Goal: Find contact information: Find contact information

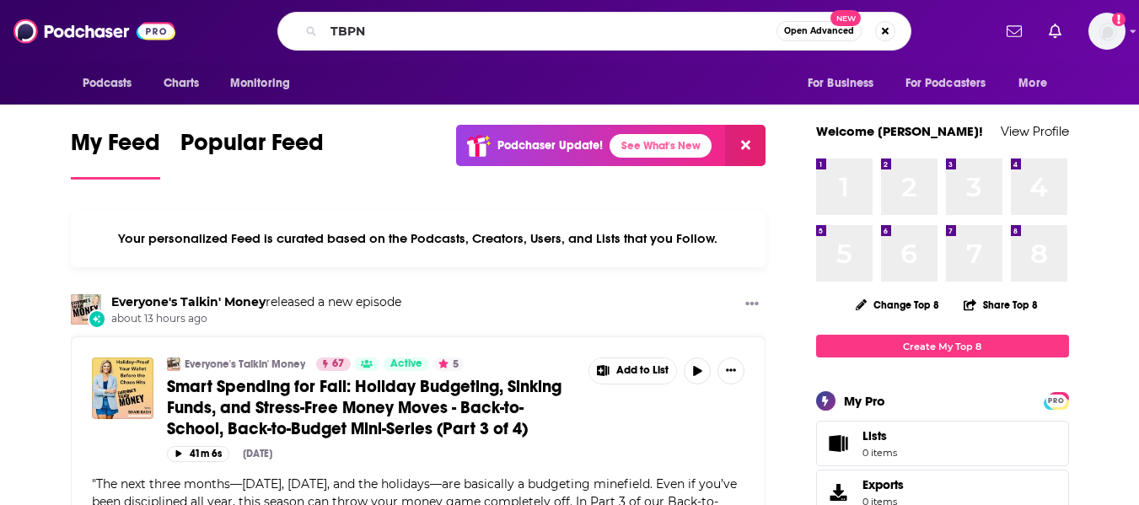
type input "TBPN"
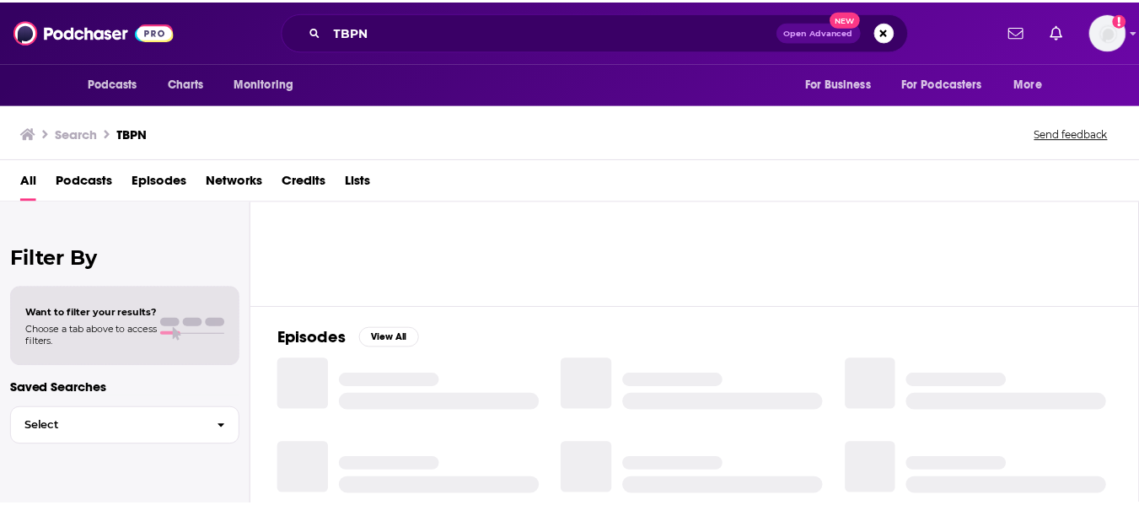
scroll to position [132, 0]
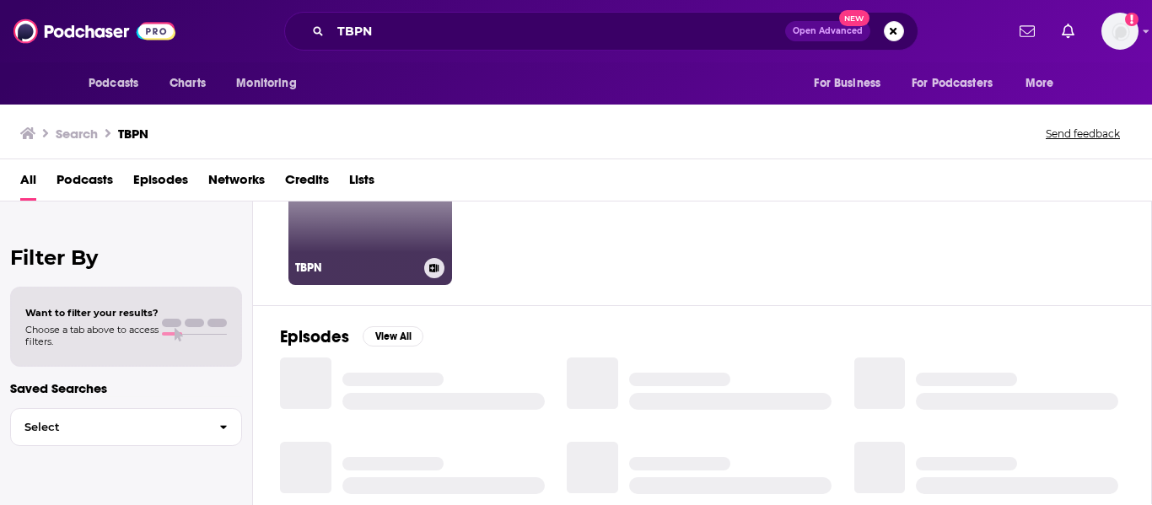
click at [400, 226] on link "64 TBPN" at bounding box center [370, 203] width 164 height 164
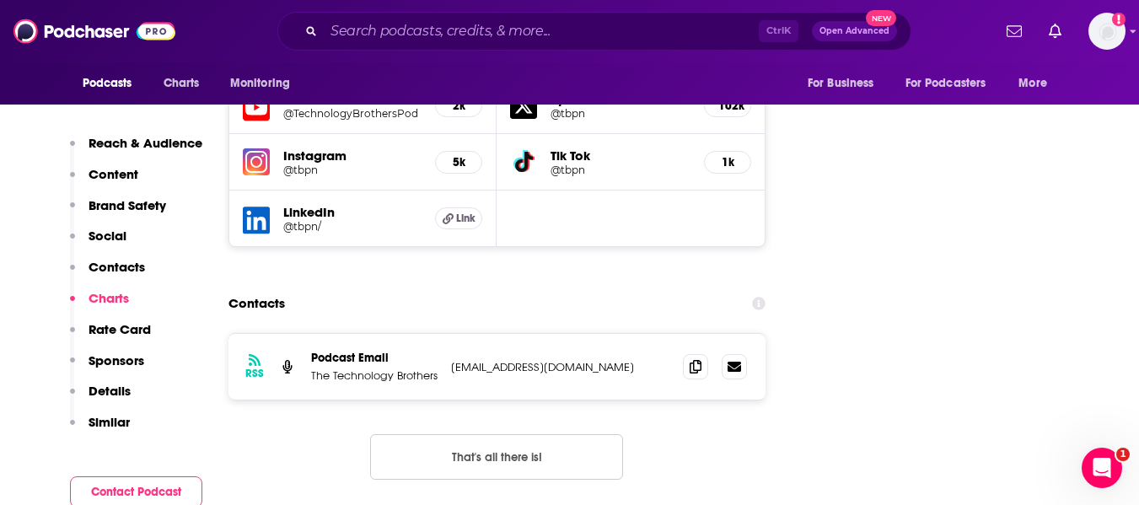
scroll to position [2002, 0]
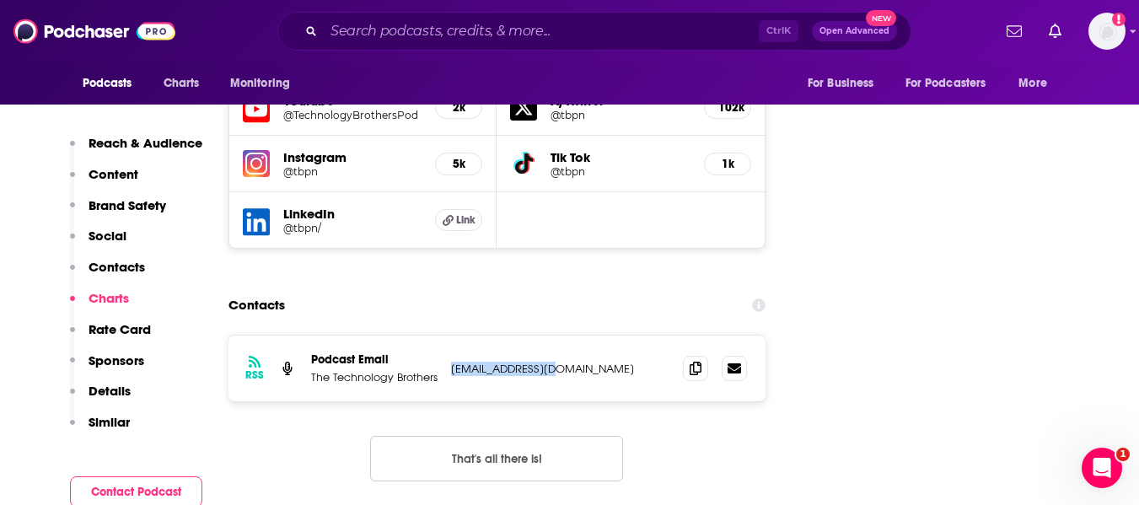
drag, startPoint x: 580, startPoint y: 251, endPoint x: 450, endPoint y: 247, distance: 130.0
click at [451, 362] on p "[EMAIL_ADDRESS][DOMAIN_NAME]" at bounding box center [560, 369] width 219 height 14
copy p "[EMAIL_ADDRESS][DOMAIN_NAME]"
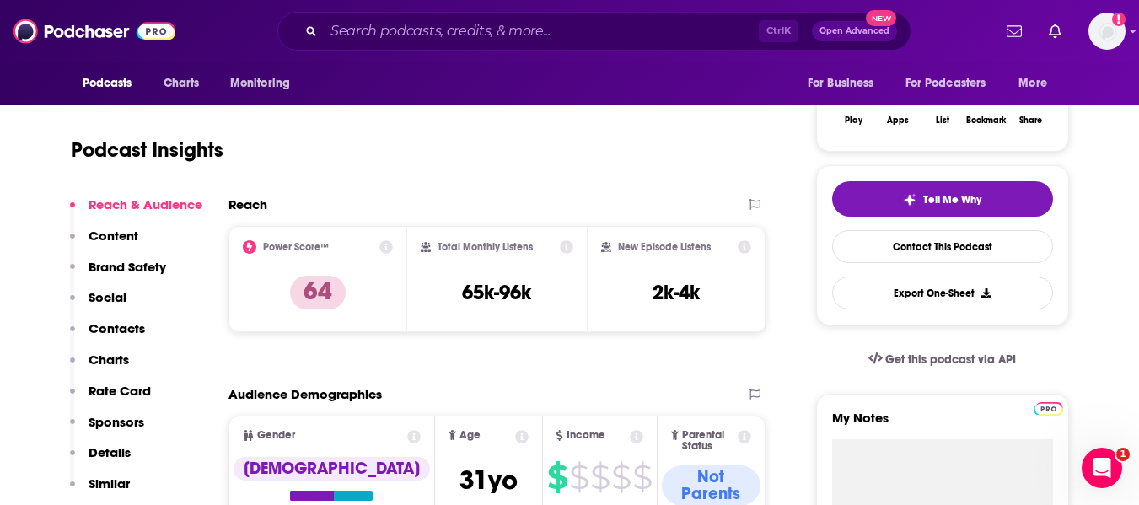
scroll to position [297, 0]
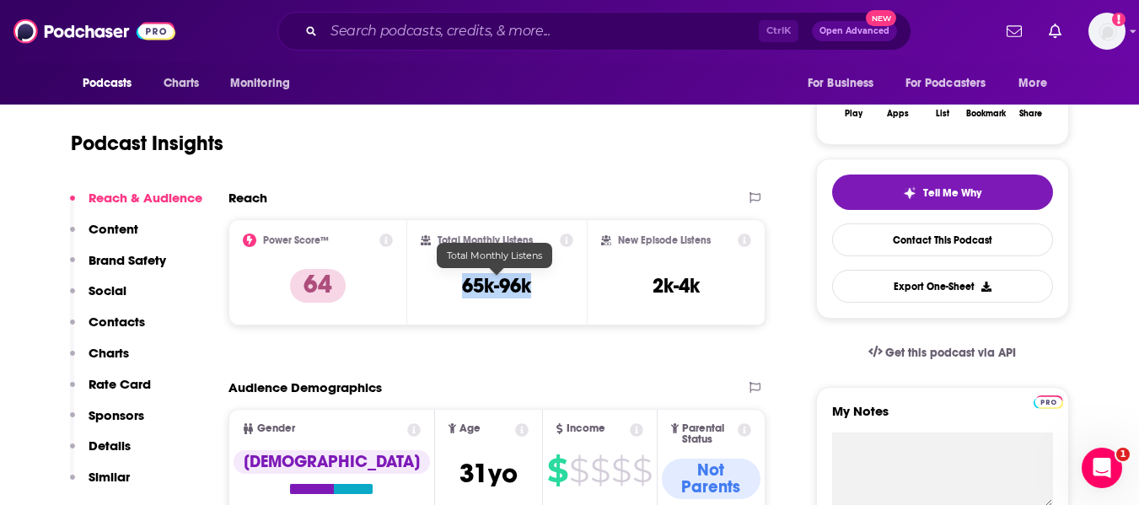
drag, startPoint x: 542, startPoint y: 294, endPoint x: 453, endPoint y: 286, distance: 89.7
click at [453, 286] on div "Total Monthly Listens 65k-96k" at bounding box center [497, 273] width 153 height 78
copy h3 "65k-96k"
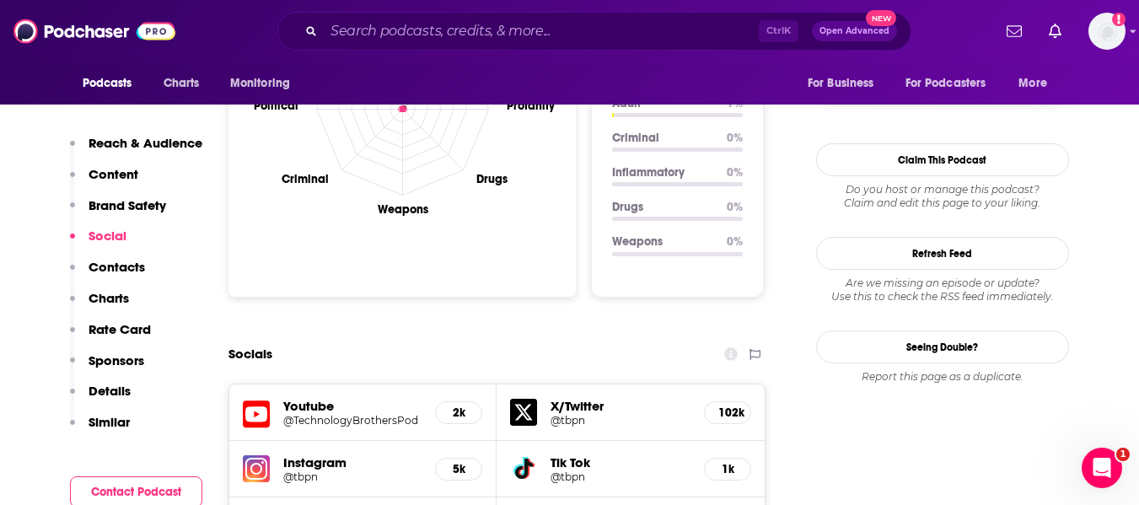
scroll to position [1698, 0]
